Goal: Task Accomplishment & Management: Manage account settings

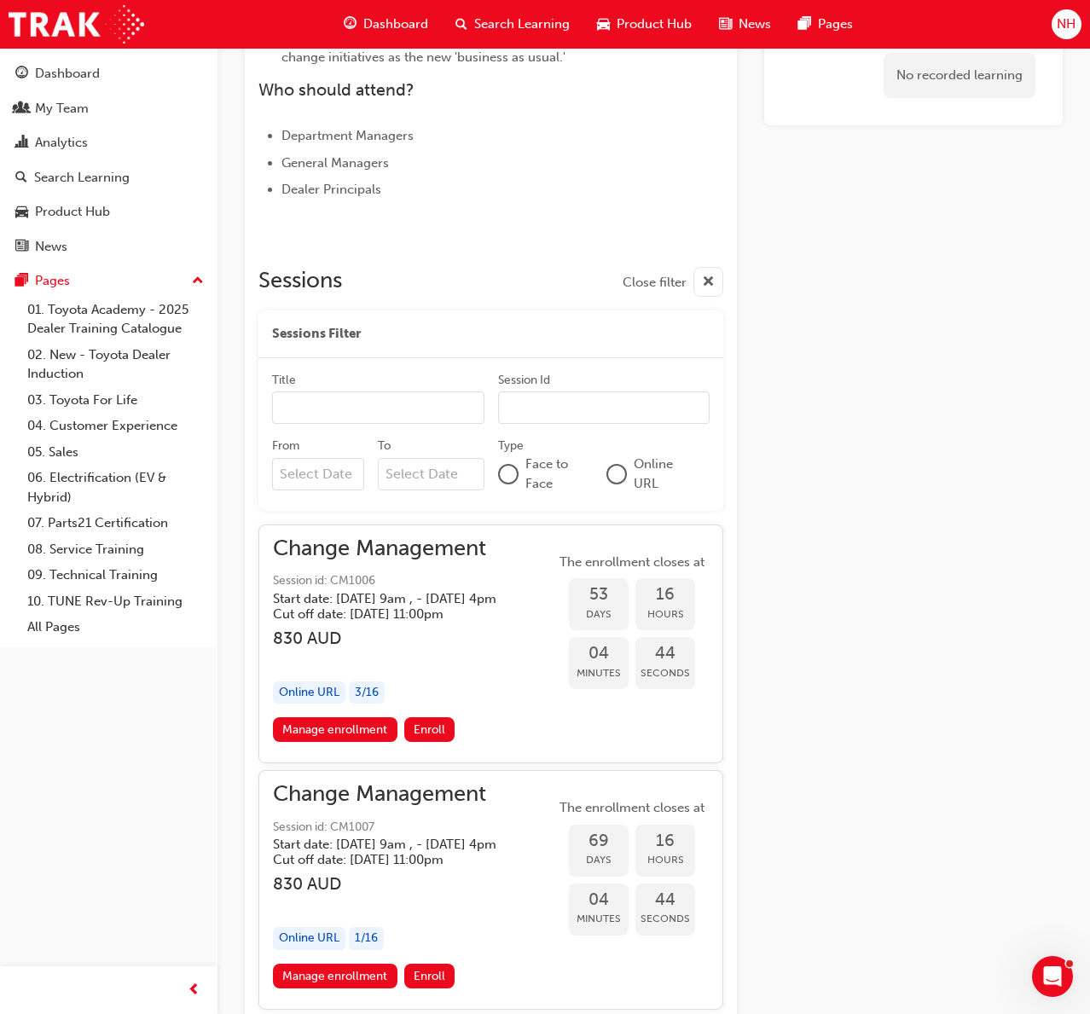
scroll to position [767, 0]
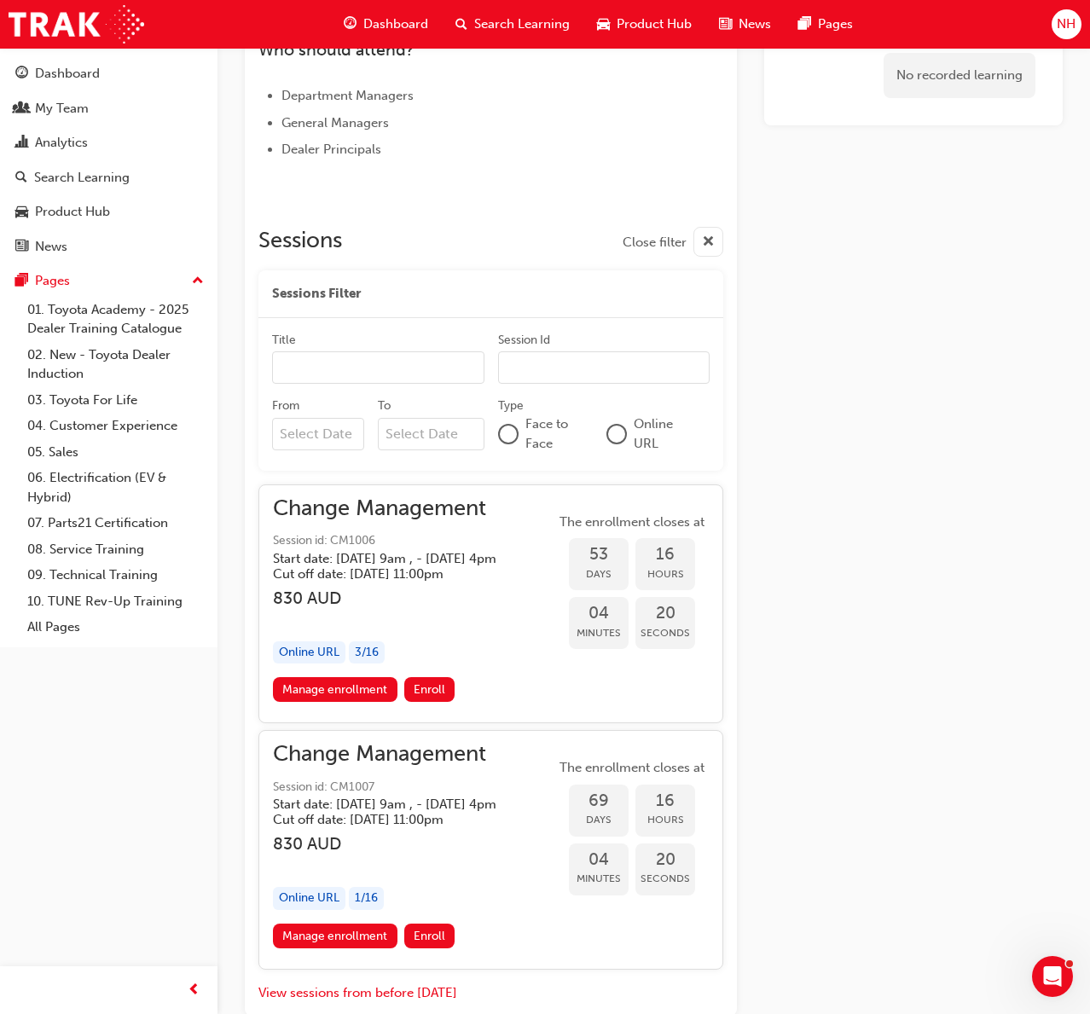
click at [853, 610] on div "No recorded learning" at bounding box center [913, 200] width 298 height 1629
click at [350, 906] on link "Manage enrollment" at bounding box center [335, 935] width 124 height 25
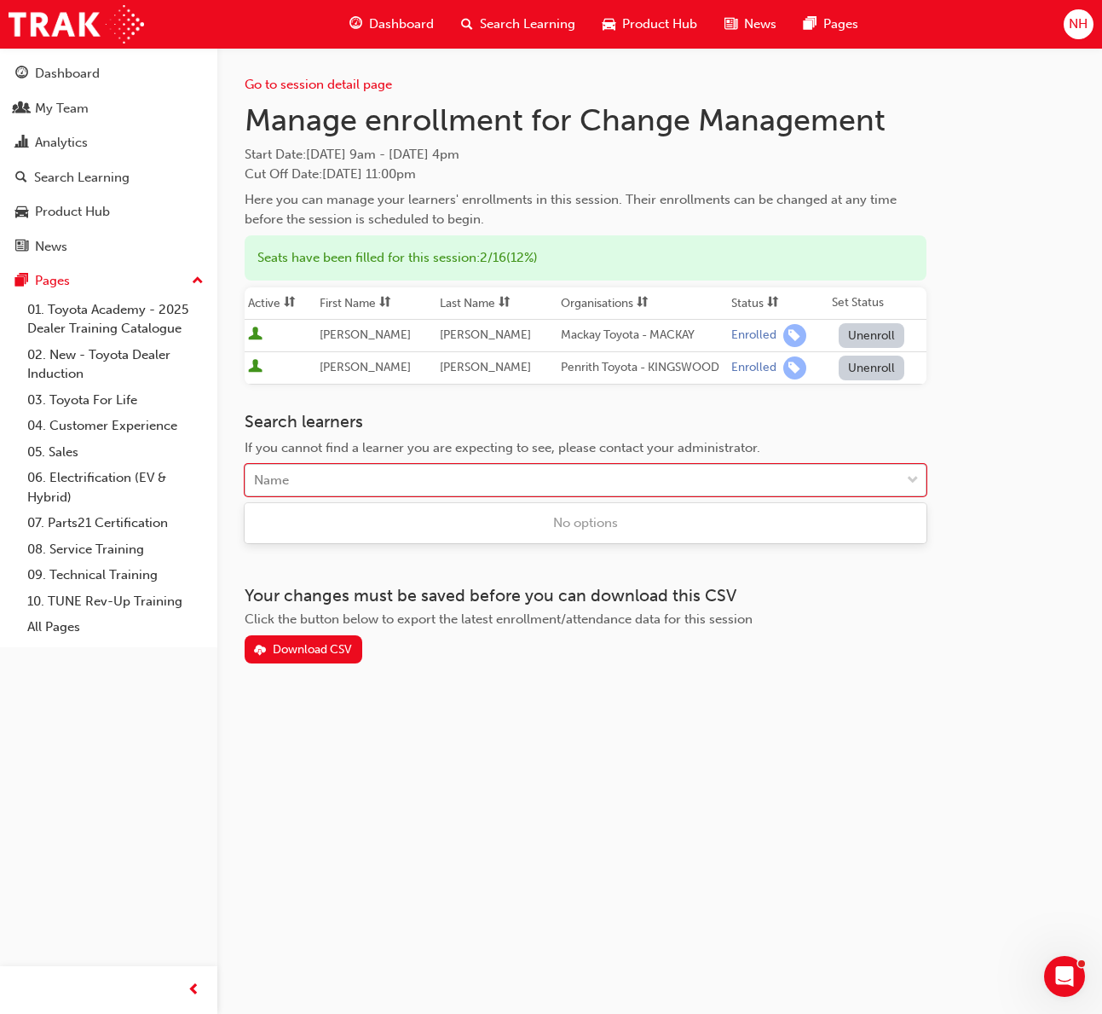
click at [311, 488] on div "Name" at bounding box center [573, 481] width 655 height 30
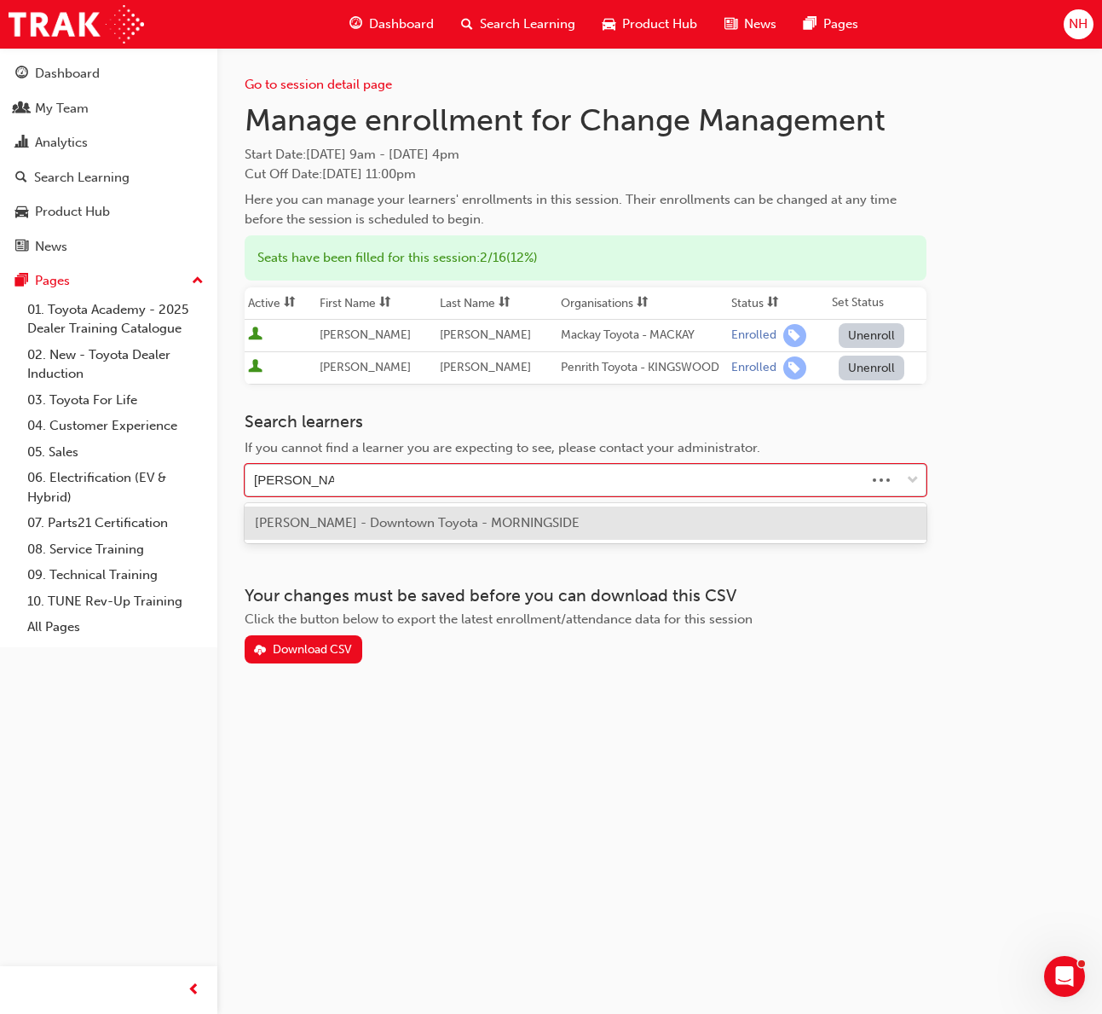
type input "[PERSON_NAME]"
click at [338, 521] on span "[PERSON_NAME] - Downtown Toyota - MORNINGSIDE" at bounding box center [417, 522] width 325 height 15
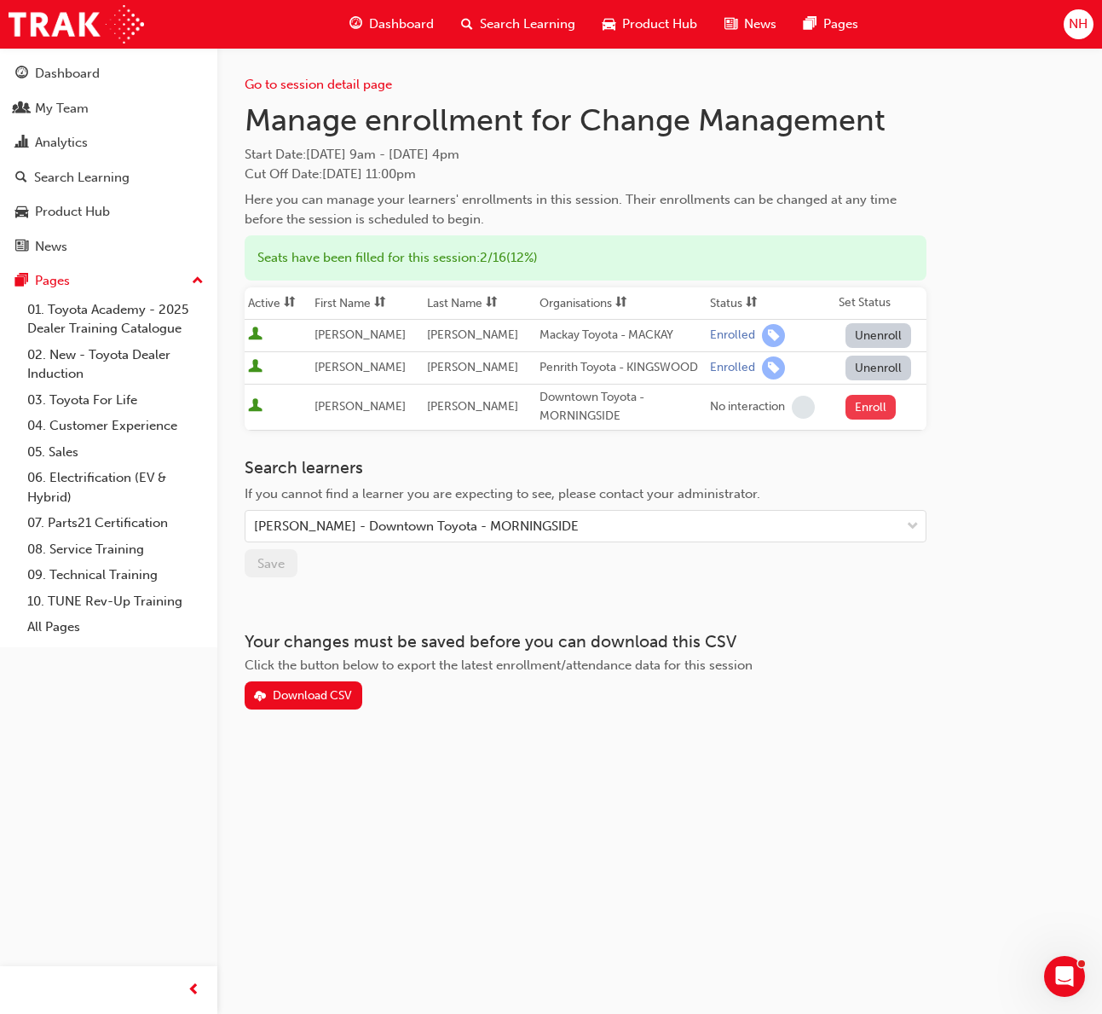
click at [853, 408] on button "Enroll" at bounding box center [871, 407] width 51 height 25
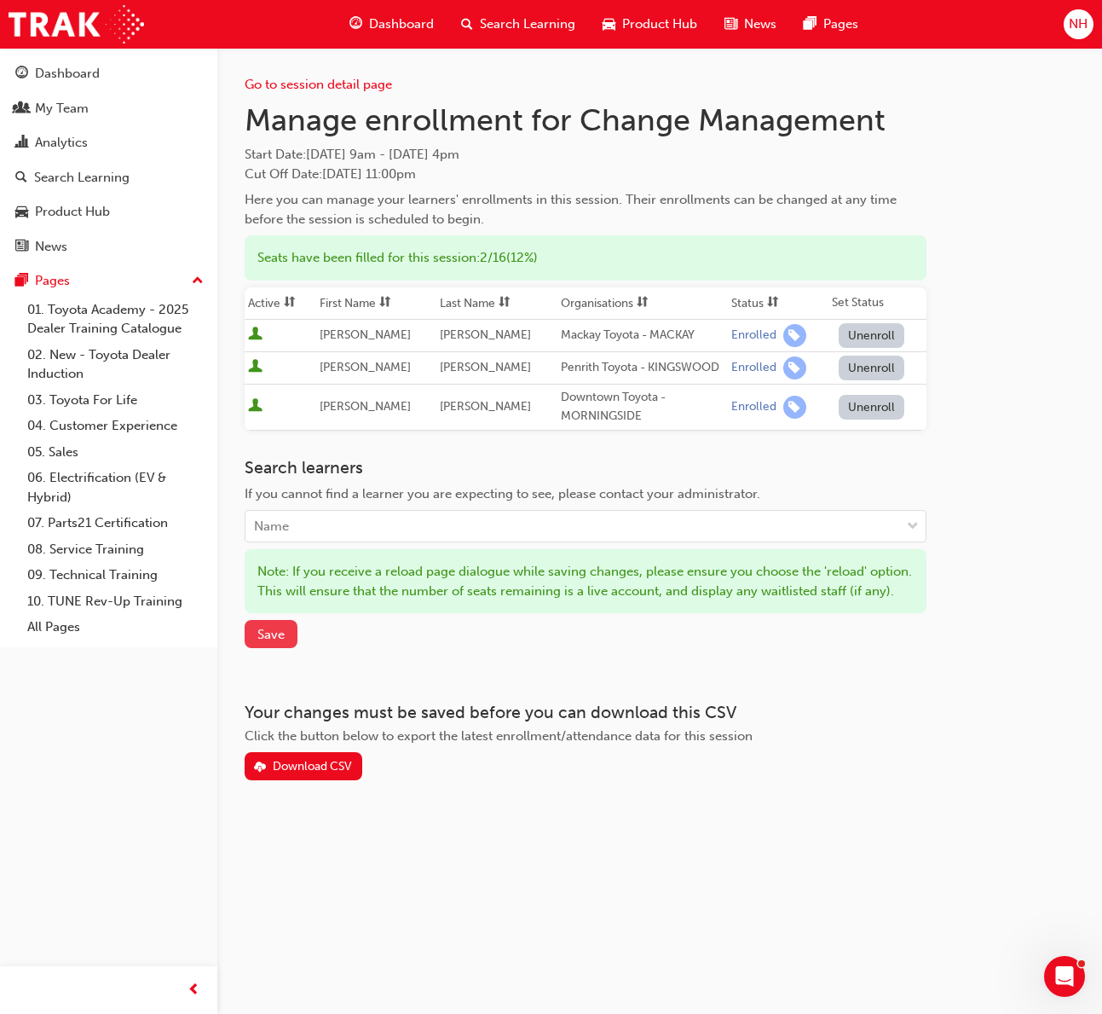
click at [269, 642] on span "Save" at bounding box center [270, 634] width 27 height 15
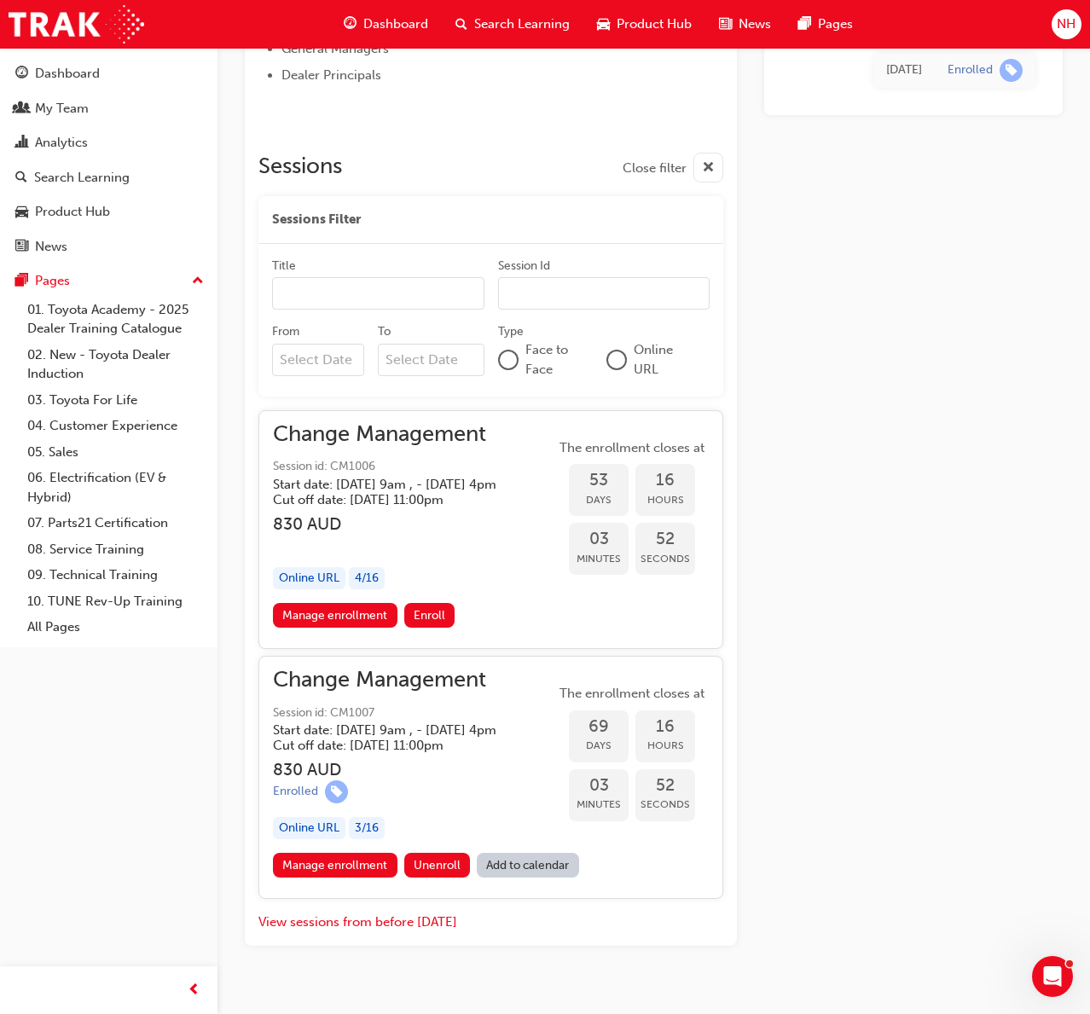
scroll to position [891, 0]
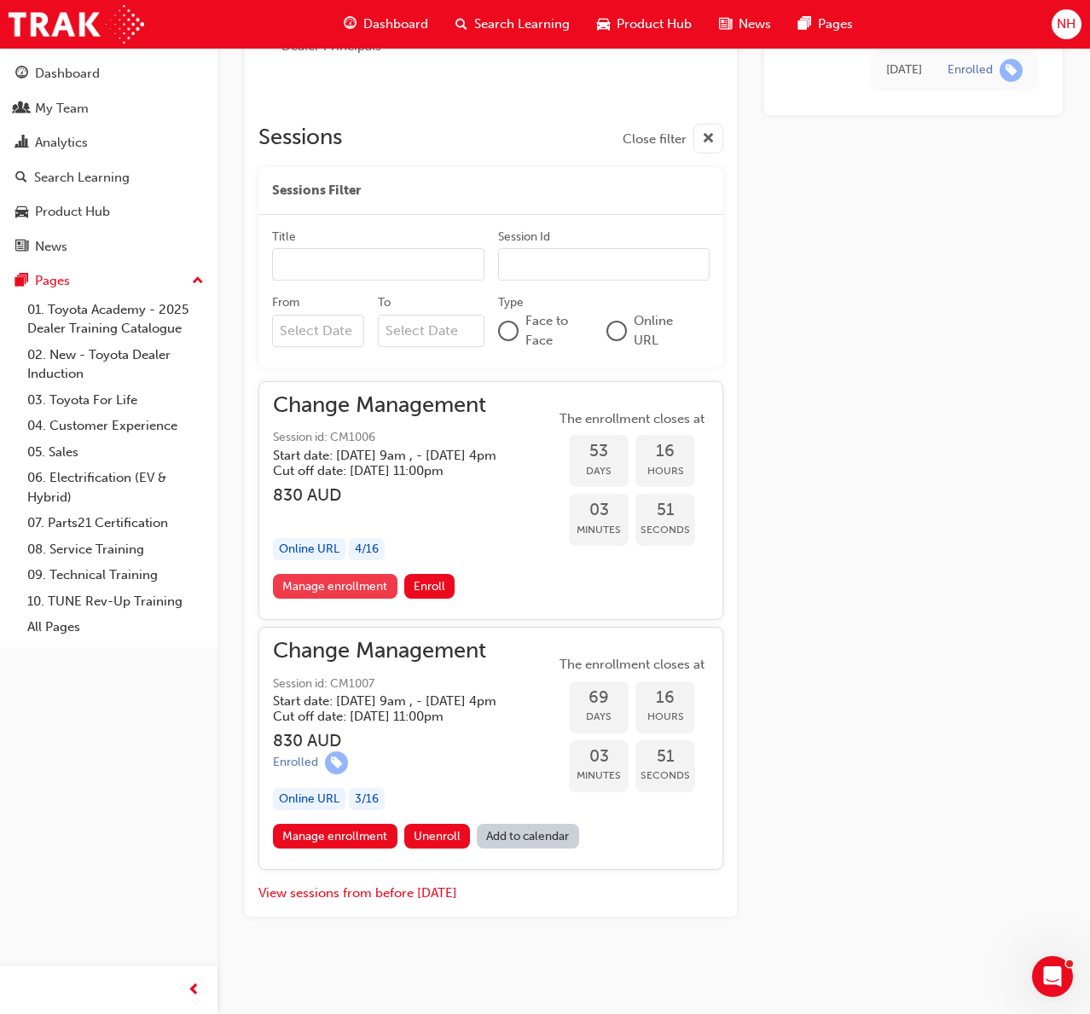
click at [345, 580] on link "Manage enrollment" at bounding box center [335, 586] width 124 height 25
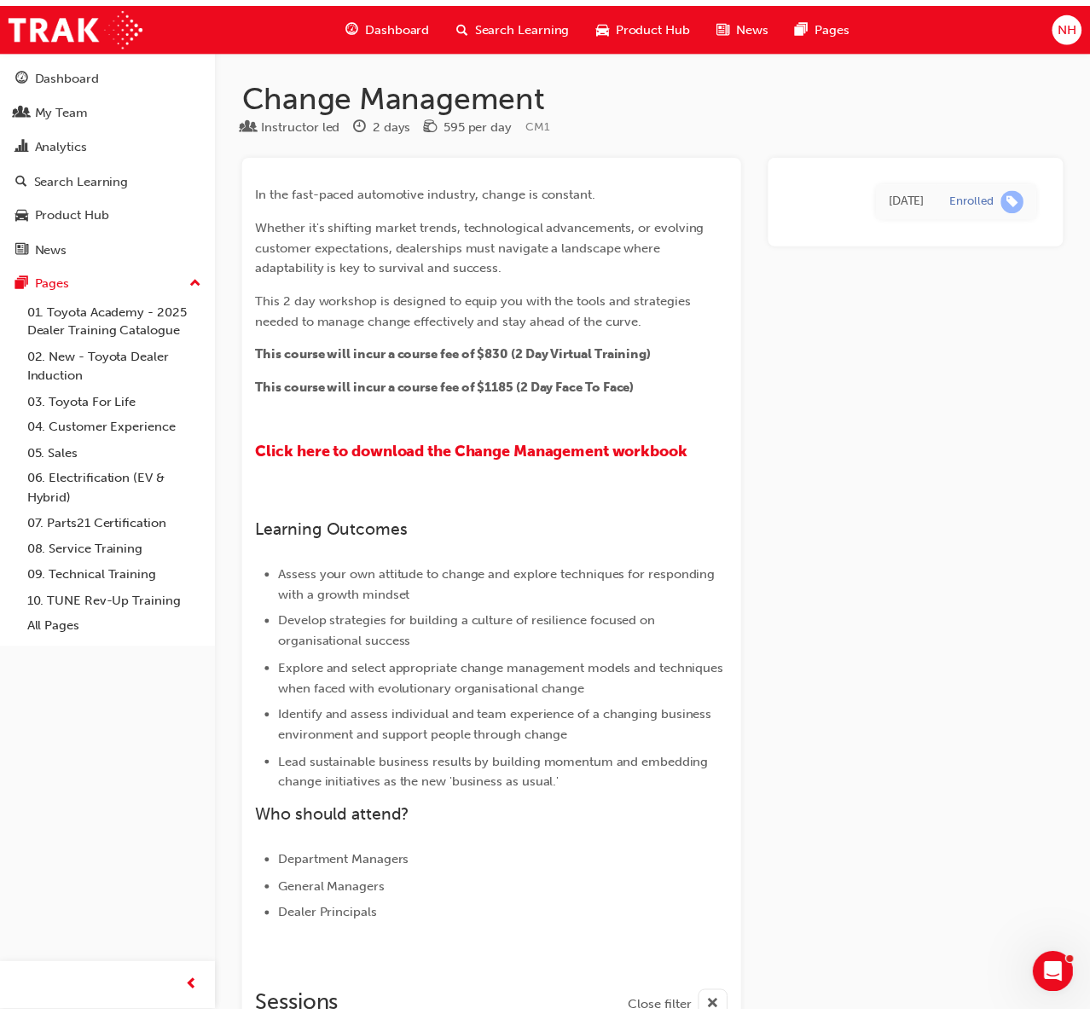
scroll to position [891, 0]
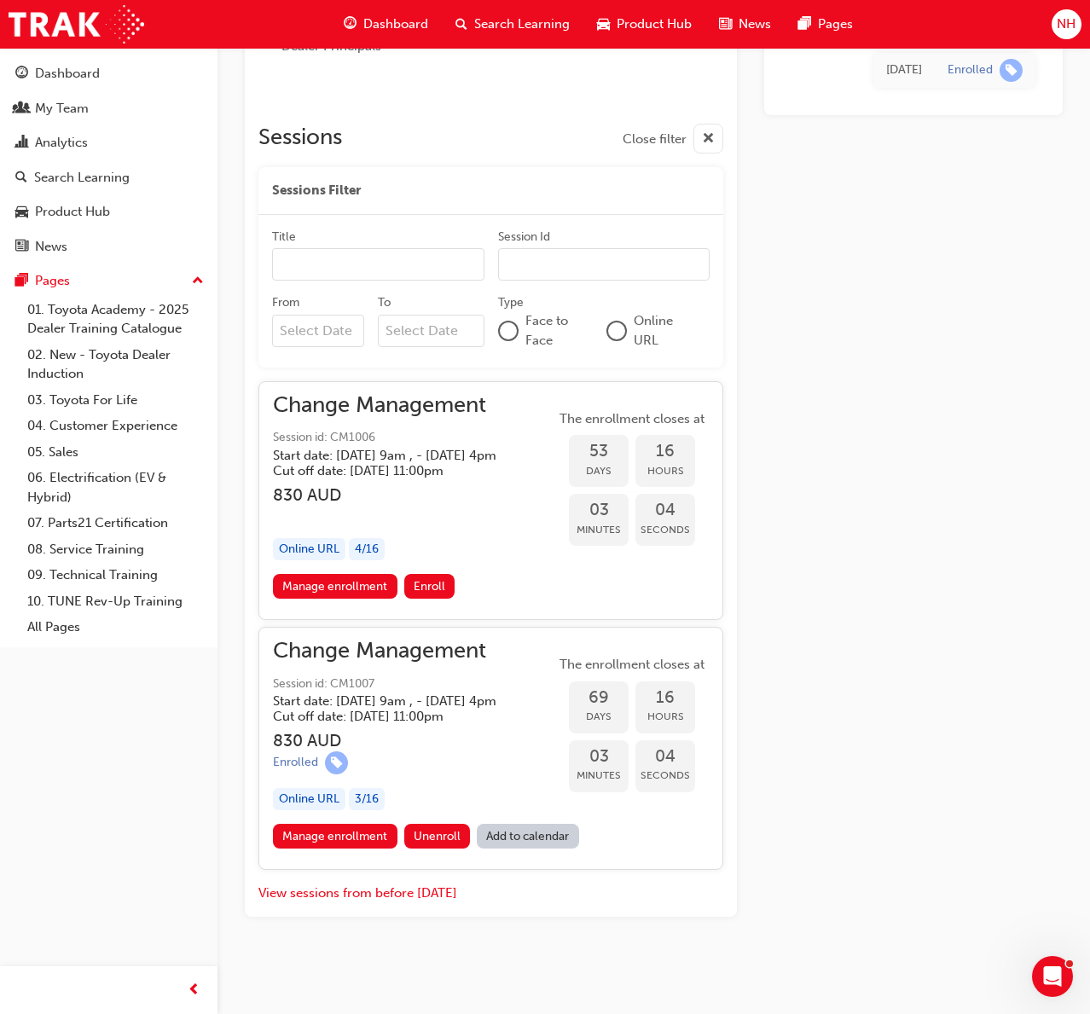
click at [853, 477] on div "[DATE] Enrolled" at bounding box center [913, 100] width 298 height 1634
